Goal: Task Accomplishment & Management: Complete application form

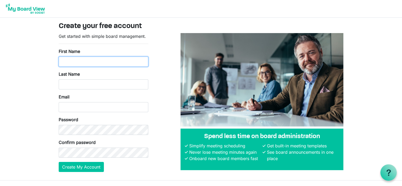
click at [90, 58] on input "First Name" at bounding box center [104, 62] width 90 height 10
type input "pHIL"
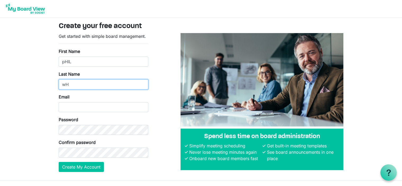
type input "w"
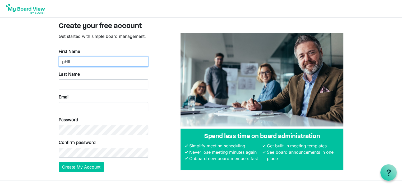
click at [78, 60] on input "pHIL" at bounding box center [104, 62] width 90 height 10
type input "p"
type input "Phil"
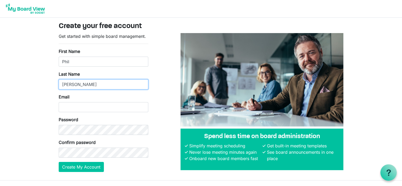
type input "[PERSON_NAME]"
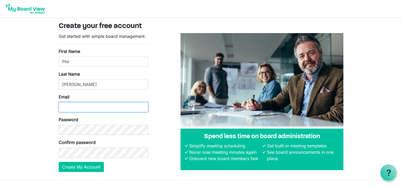
click at [73, 106] on input "Email" at bounding box center [104, 107] width 90 height 10
type input "[EMAIL_ADDRESS][DOMAIN_NAME]"
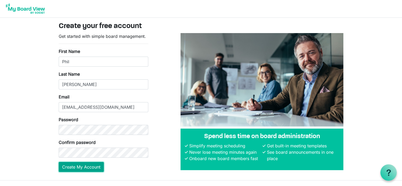
click at [87, 167] on button "Create My Account" at bounding box center [81, 167] width 45 height 10
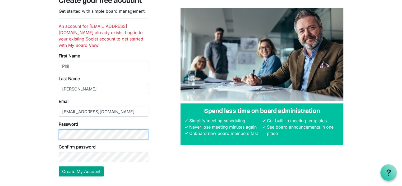
scroll to position [33, 0]
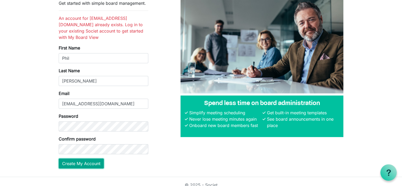
click at [82, 158] on button "Create My Account" at bounding box center [81, 163] width 45 height 10
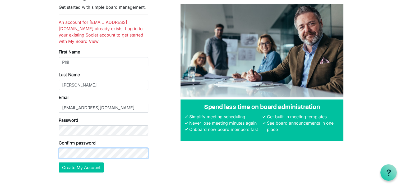
scroll to position [33, 0]
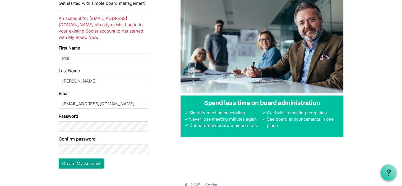
click at [71, 158] on button "Create My Account" at bounding box center [81, 163] width 45 height 10
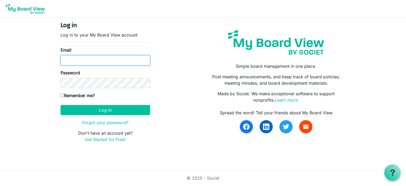
click at [101, 60] on input "Email" at bounding box center [106, 60] width 90 height 10
type input "[EMAIL_ADDRESS][DOMAIN_NAME]"
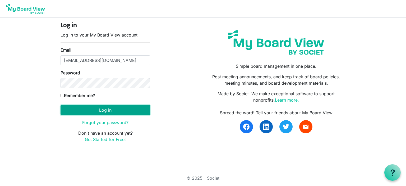
click at [99, 108] on button "Log in" at bounding box center [106, 110] width 90 height 10
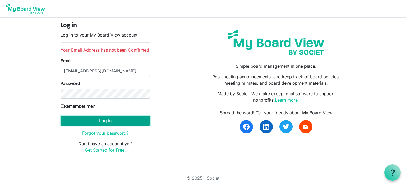
click at [105, 119] on button "Log in" at bounding box center [106, 121] width 90 height 10
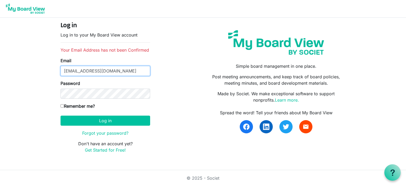
drag, startPoint x: 106, startPoint y: 70, endPoint x: 0, endPoint y: 56, distance: 106.6
click at [0, 56] on body "Log in Log in to your My Board View account Your Email Address has not been Con…" at bounding box center [203, 81] width 406 height 162
paste input "[EMAIL_ADDRESS][DOMAIN_NAME]"
type input "[EMAIL_ADDRESS][DOMAIN_NAME]"
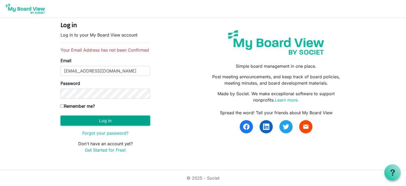
click at [102, 121] on button "Log in" at bounding box center [106, 121] width 90 height 10
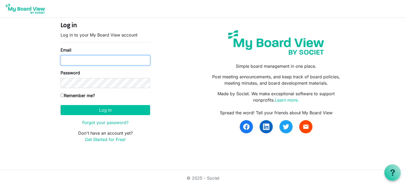
click at [81, 60] on input "Email" at bounding box center [106, 60] width 90 height 10
type input "[EMAIL_ADDRESS][DOMAIN_NAME]"
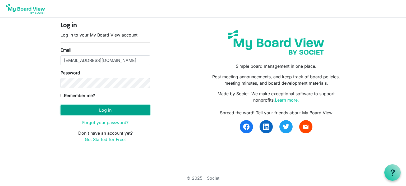
click at [103, 110] on button "Log in" at bounding box center [106, 110] width 90 height 10
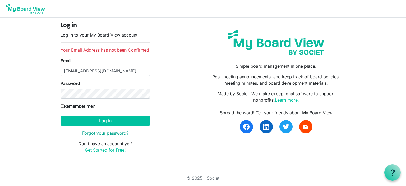
click at [112, 132] on link "Forgot your password?" at bounding box center [105, 132] width 46 height 5
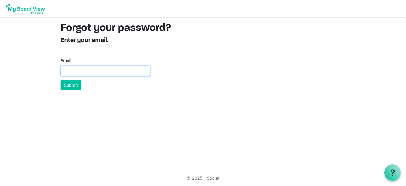
click at [114, 71] on input "Email" at bounding box center [106, 71] width 90 height 10
type input "[EMAIL_ADDRESS][DOMAIN_NAME]"
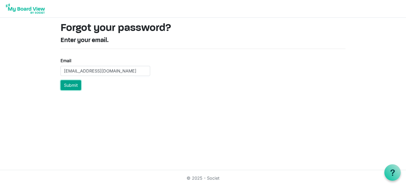
click at [71, 85] on button "Submit" at bounding box center [71, 85] width 21 height 10
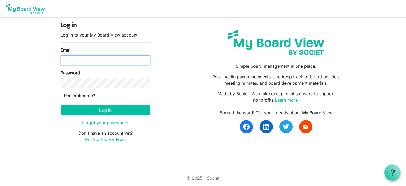
click at [93, 59] on input "Email" at bounding box center [106, 60] width 90 height 10
type input "[EMAIL_ADDRESS][DOMAIN_NAME]"
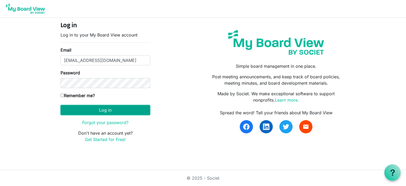
click at [98, 109] on button "Log in" at bounding box center [106, 110] width 90 height 10
